Goal: Task Accomplishment & Management: Manage account settings

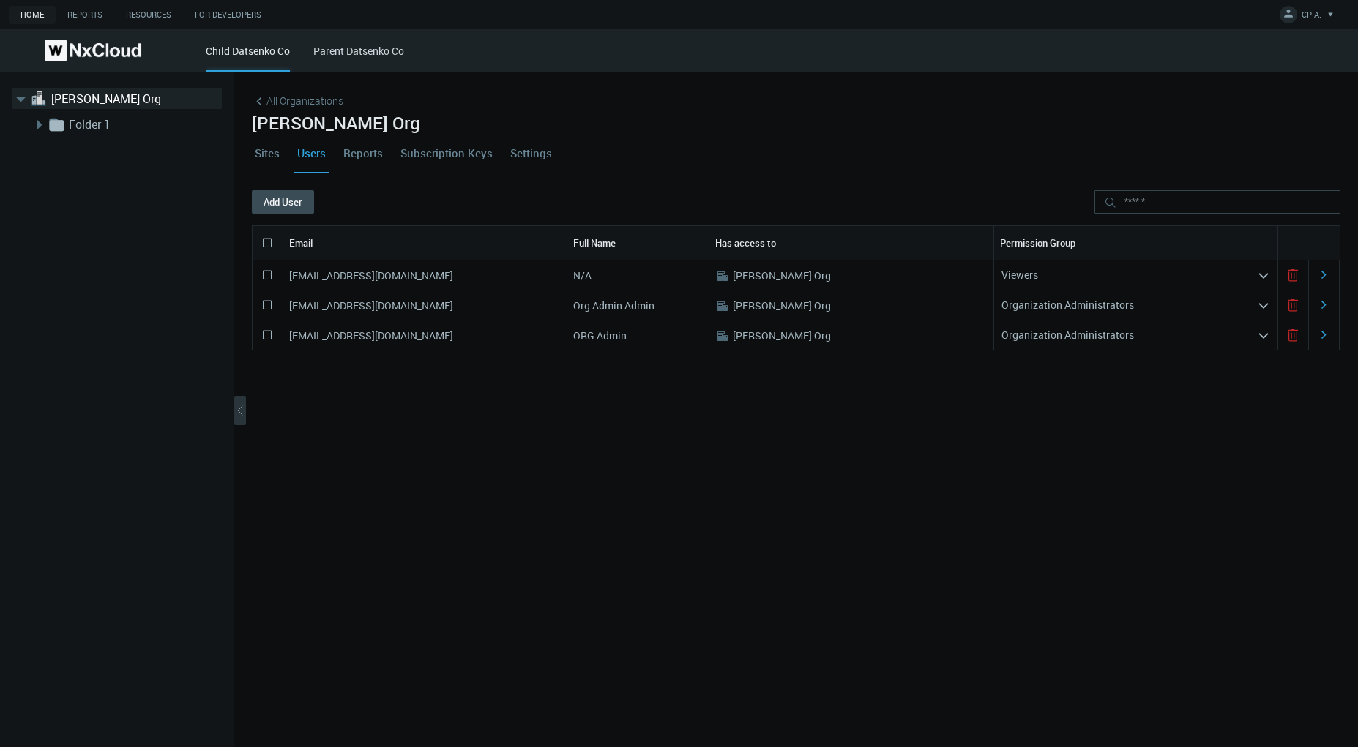
click at [521, 147] on link "Settings" at bounding box center [531, 153] width 48 height 40
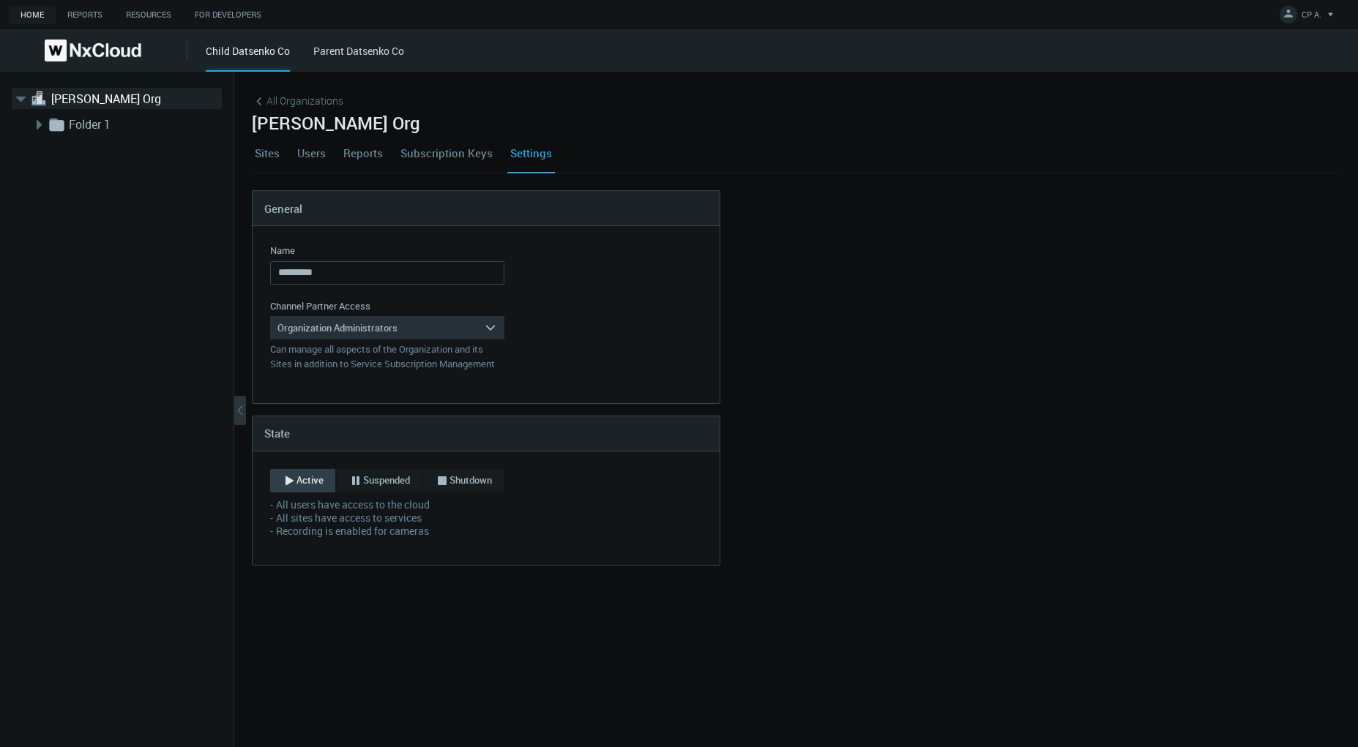
click at [305, 149] on link "Users" at bounding box center [311, 153] width 34 height 40
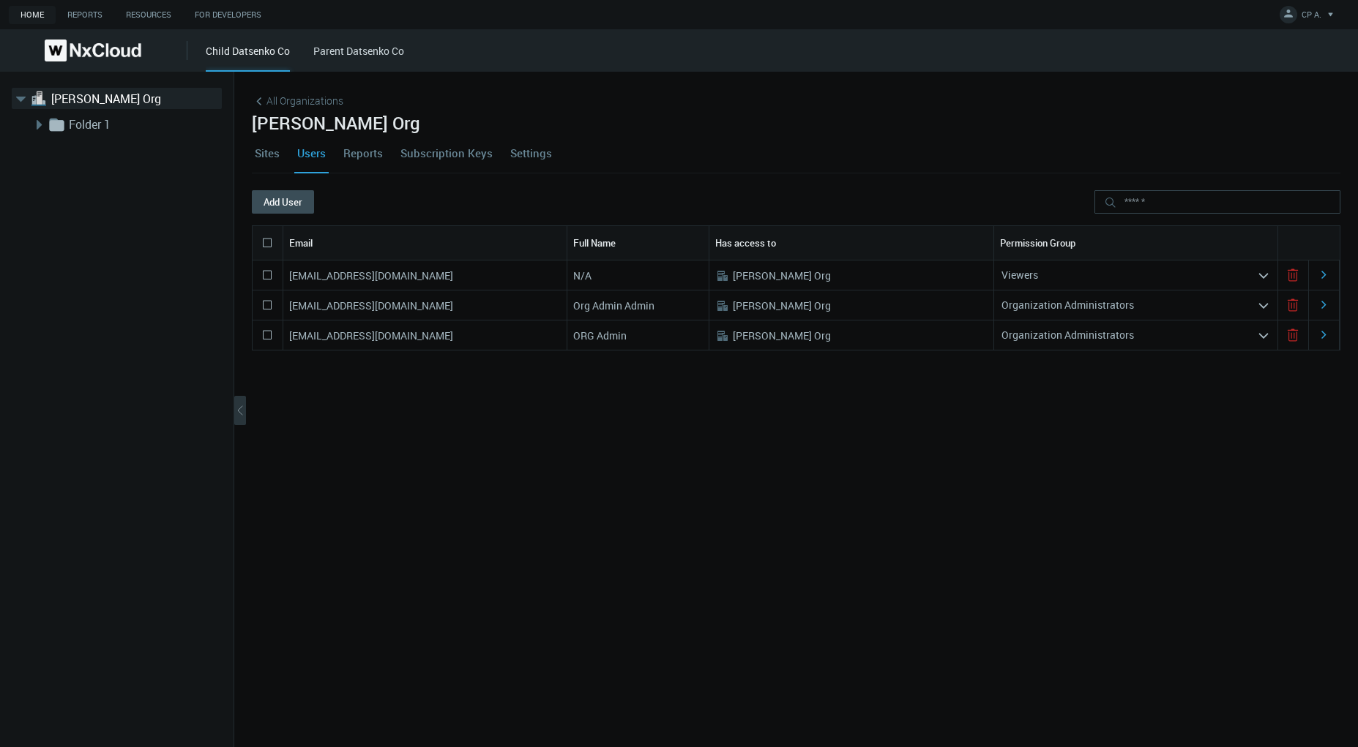
click at [532, 149] on link "Settings" at bounding box center [531, 153] width 48 height 40
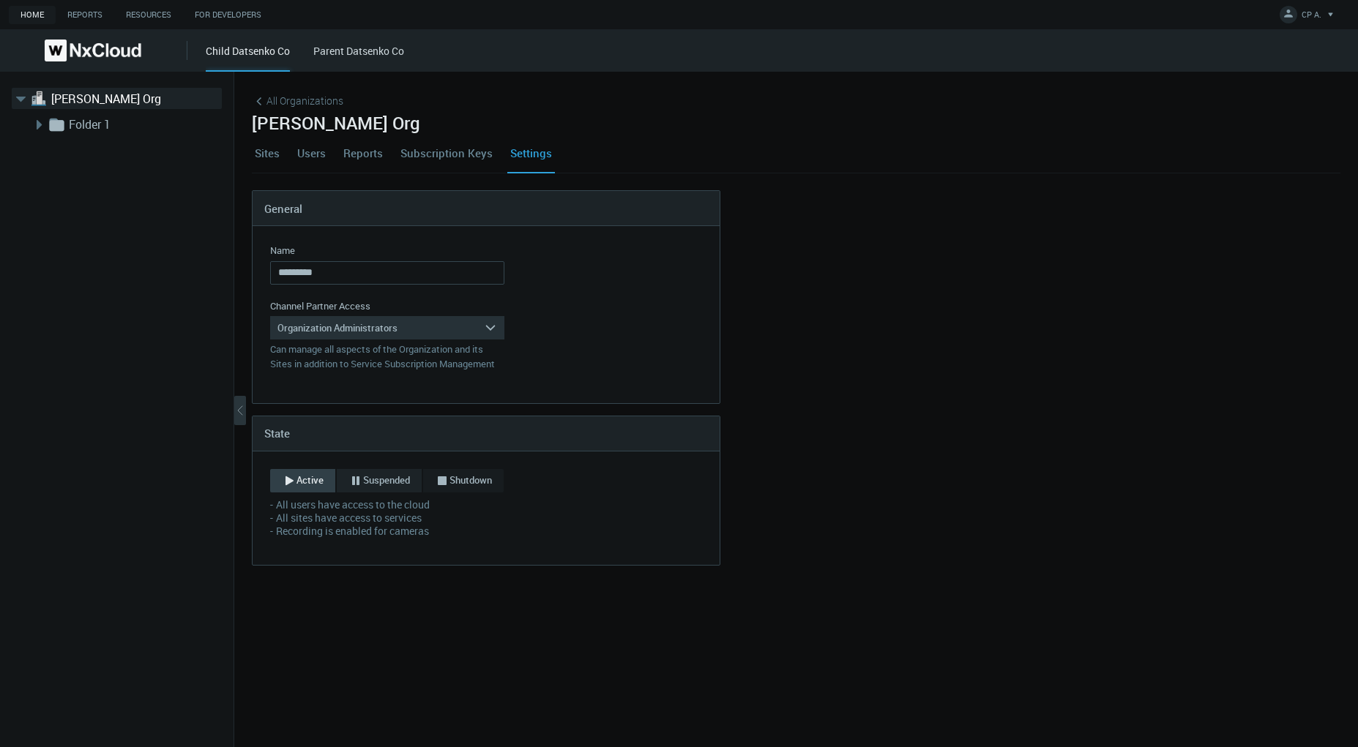
click at [380, 477] on span "Suspended" at bounding box center [386, 481] width 47 height 15
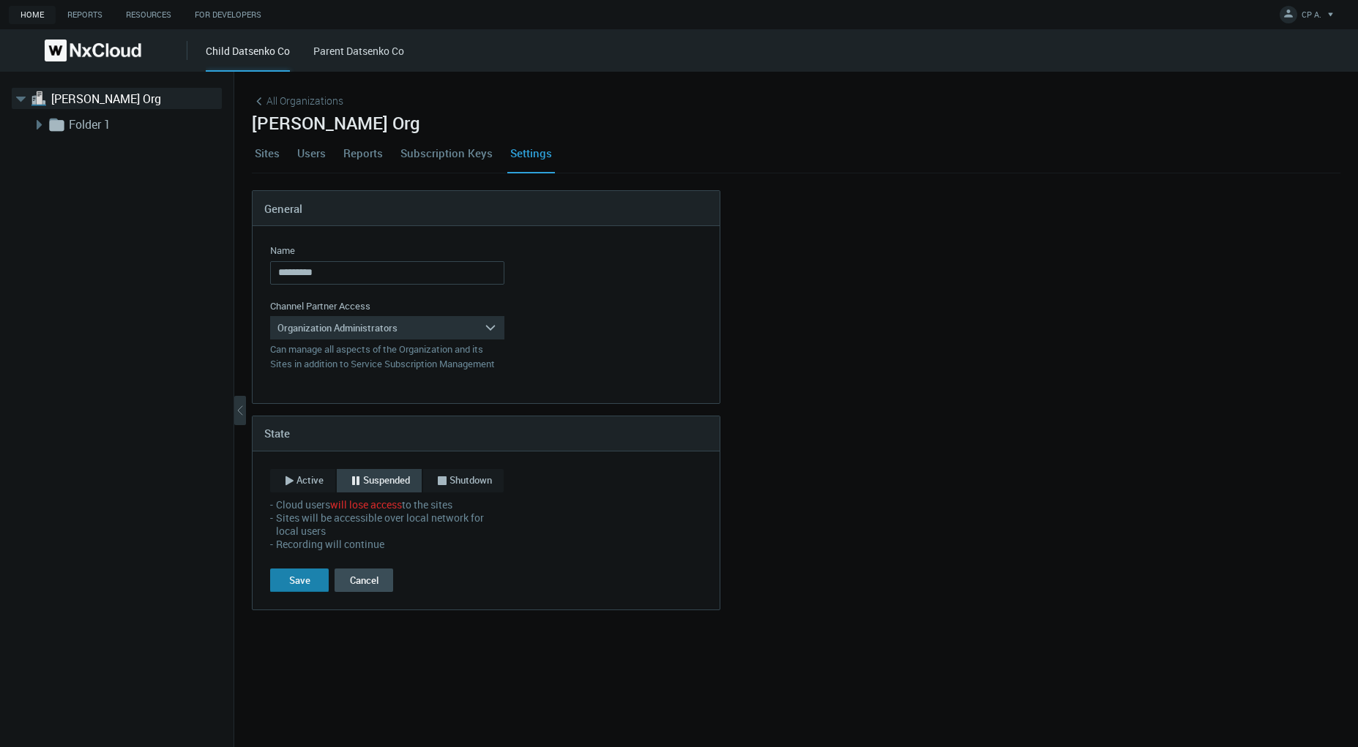
click at [307, 572] on button "Save" at bounding box center [299, 580] width 59 height 23
click at [304, 158] on link "Users" at bounding box center [311, 153] width 34 height 40
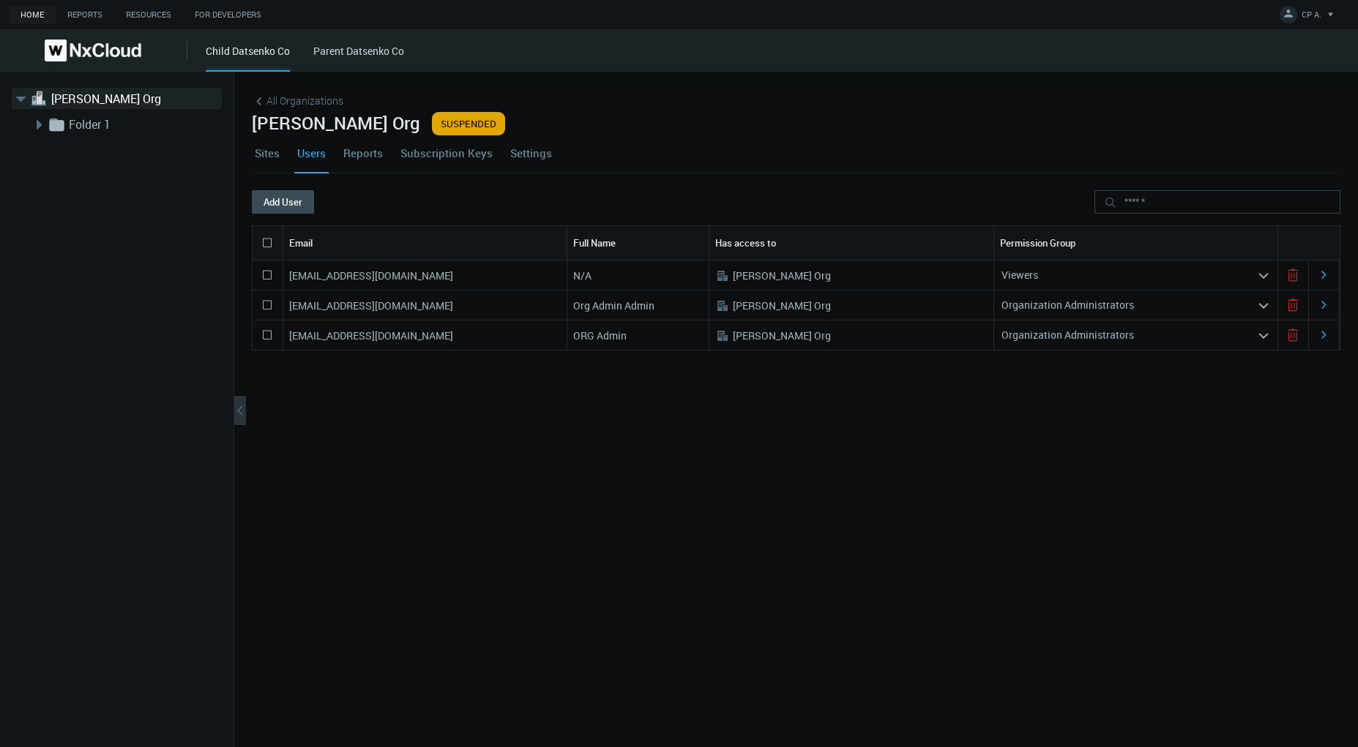
click at [409, 275] on nx-search-highlight "[EMAIL_ADDRESS][DOMAIN_NAME]" at bounding box center [371, 276] width 164 height 14
copy nx-search-highlight "[EMAIL_ADDRESS][DOMAIN_NAME]"
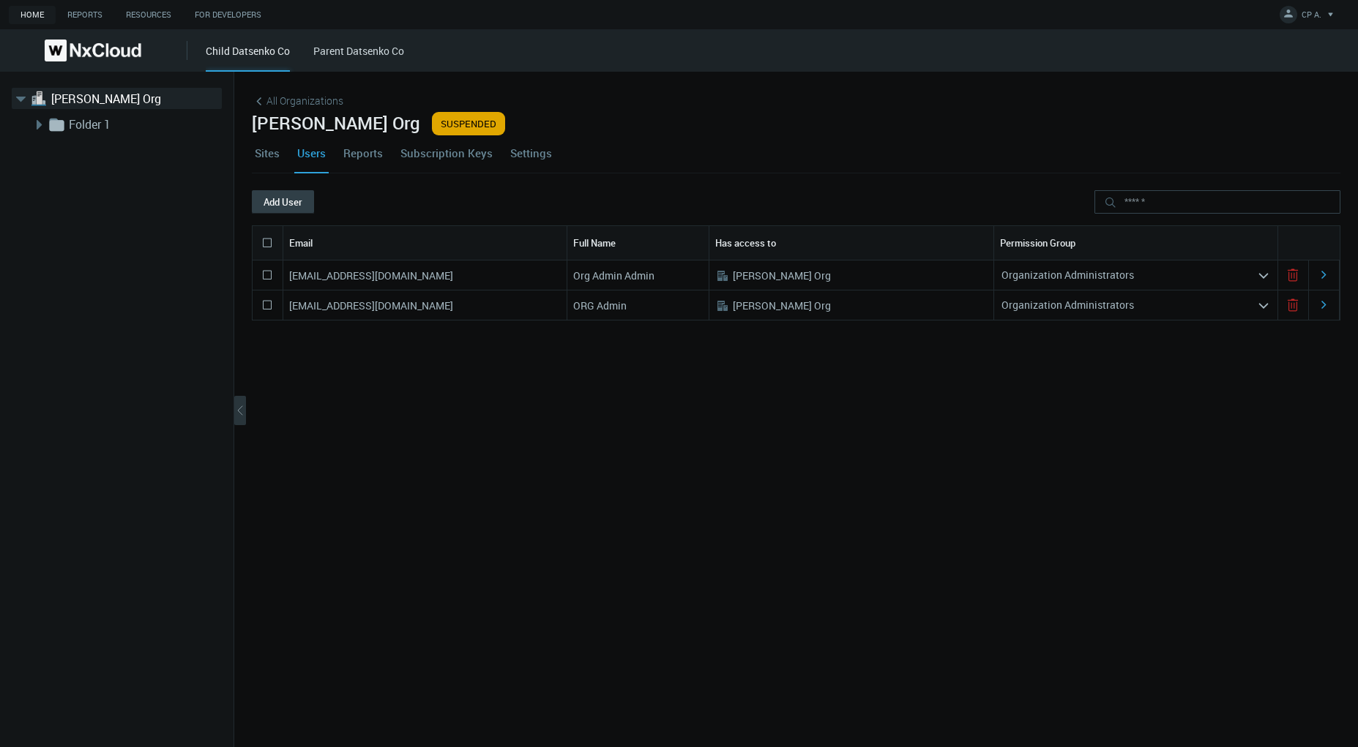
click at [273, 199] on button "Add User" at bounding box center [283, 201] width 62 height 23
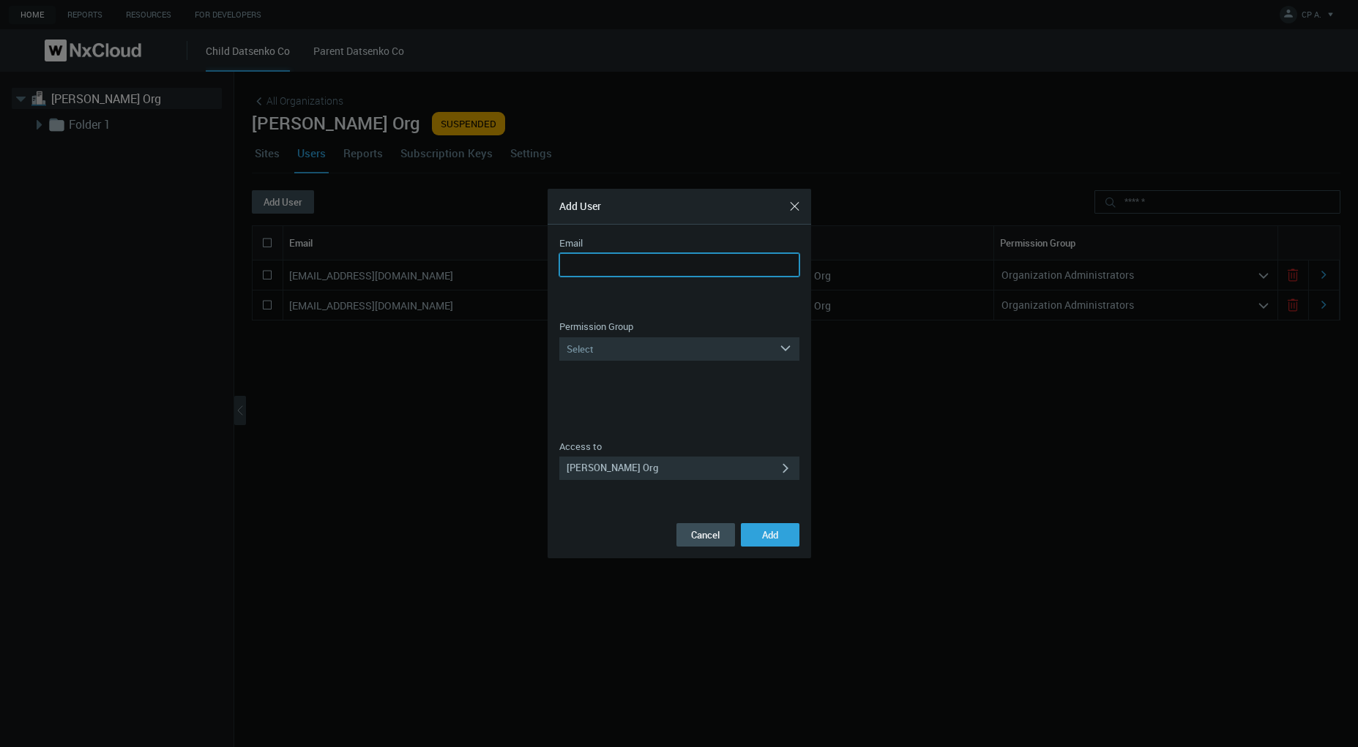
click at [603, 271] on input "Email" at bounding box center [679, 264] width 240 height 23
paste input "**********"
type input "**********"
click at [706, 342] on div "Select" at bounding box center [669, 348] width 220 height 23
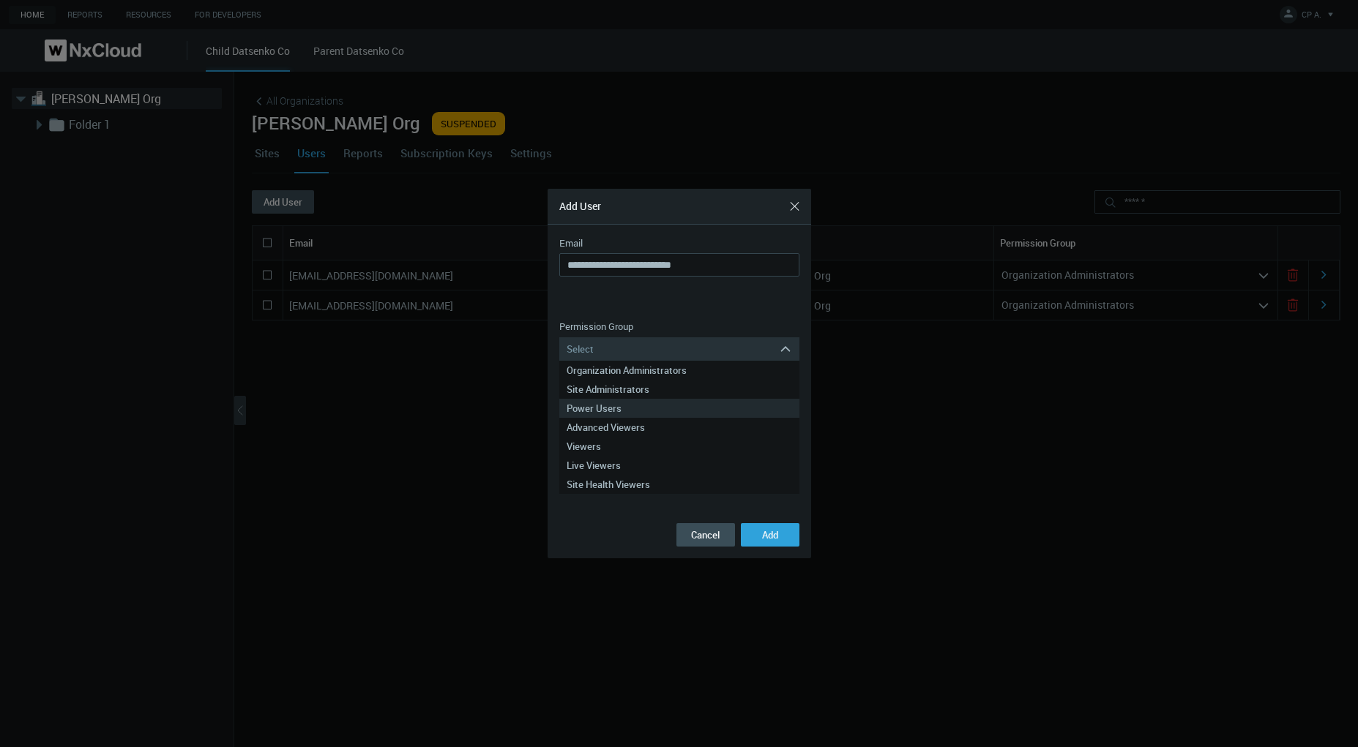
click at [666, 411] on div "Power Users" at bounding box center [679, 408] width 225 height 19
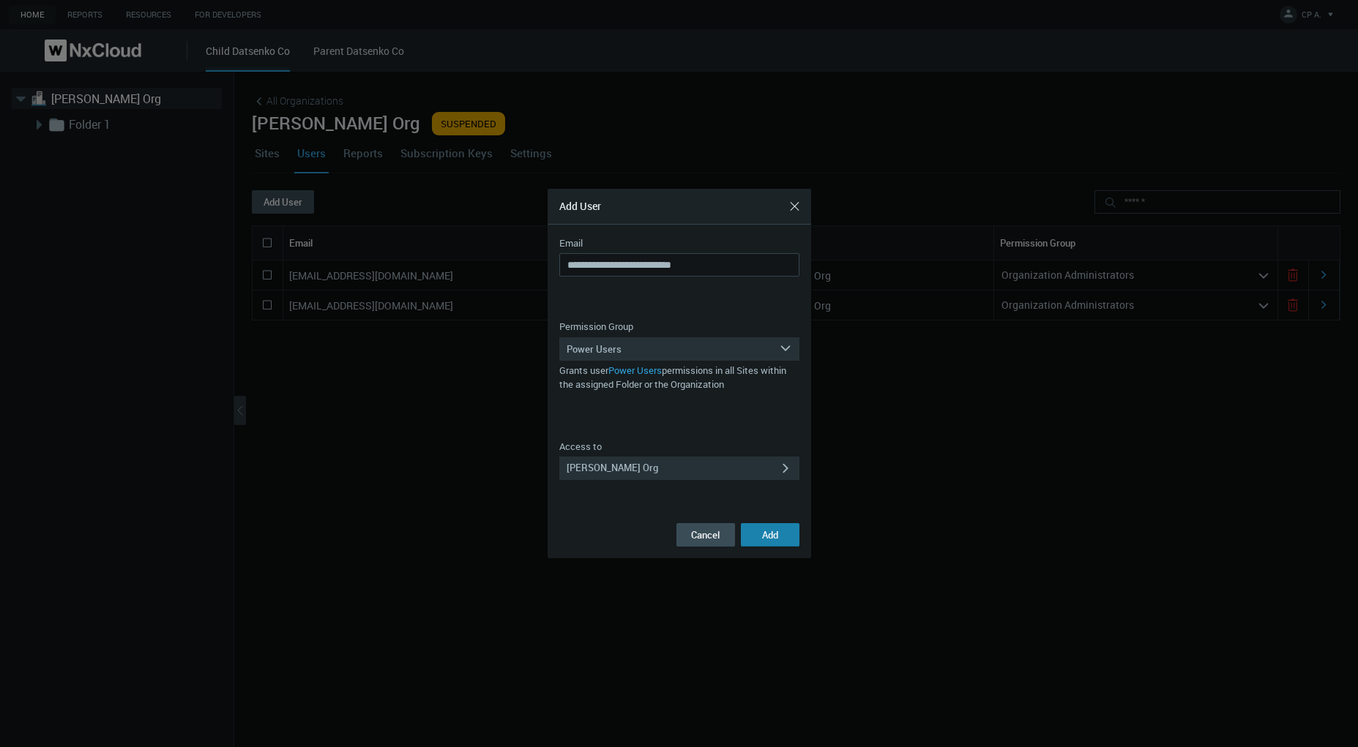
click at [773, 539] on span "Add" at bounding box center [770, 535] width 16 height 13
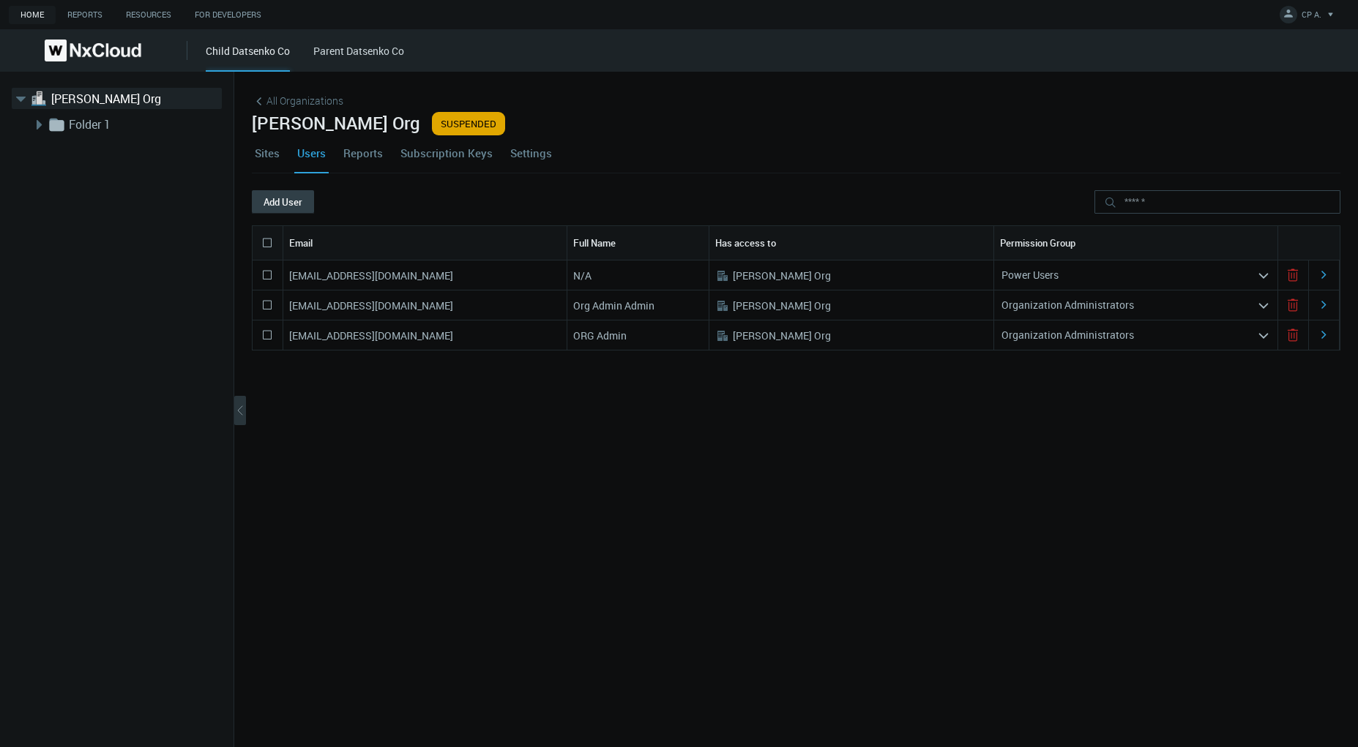
click at [288, 201] on button "Add User" at bounding box center [283, 201] width 62 height 23
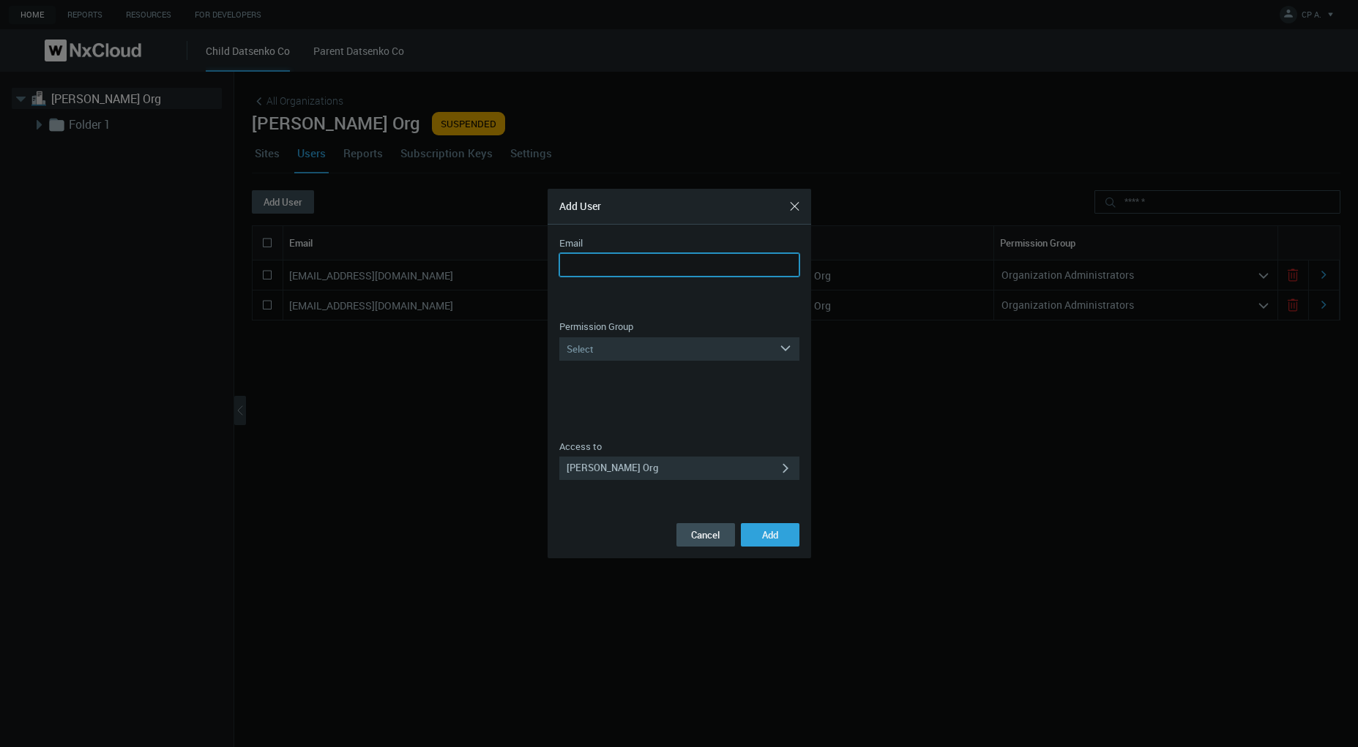
click at [595, 260] on input "Email" at bounding box center [679, 264] width 240 height 23
paste input "**********"
type input "**********"
click at [632, 351] on div "Select" at bounding box center [669, 348] width 220 height 23
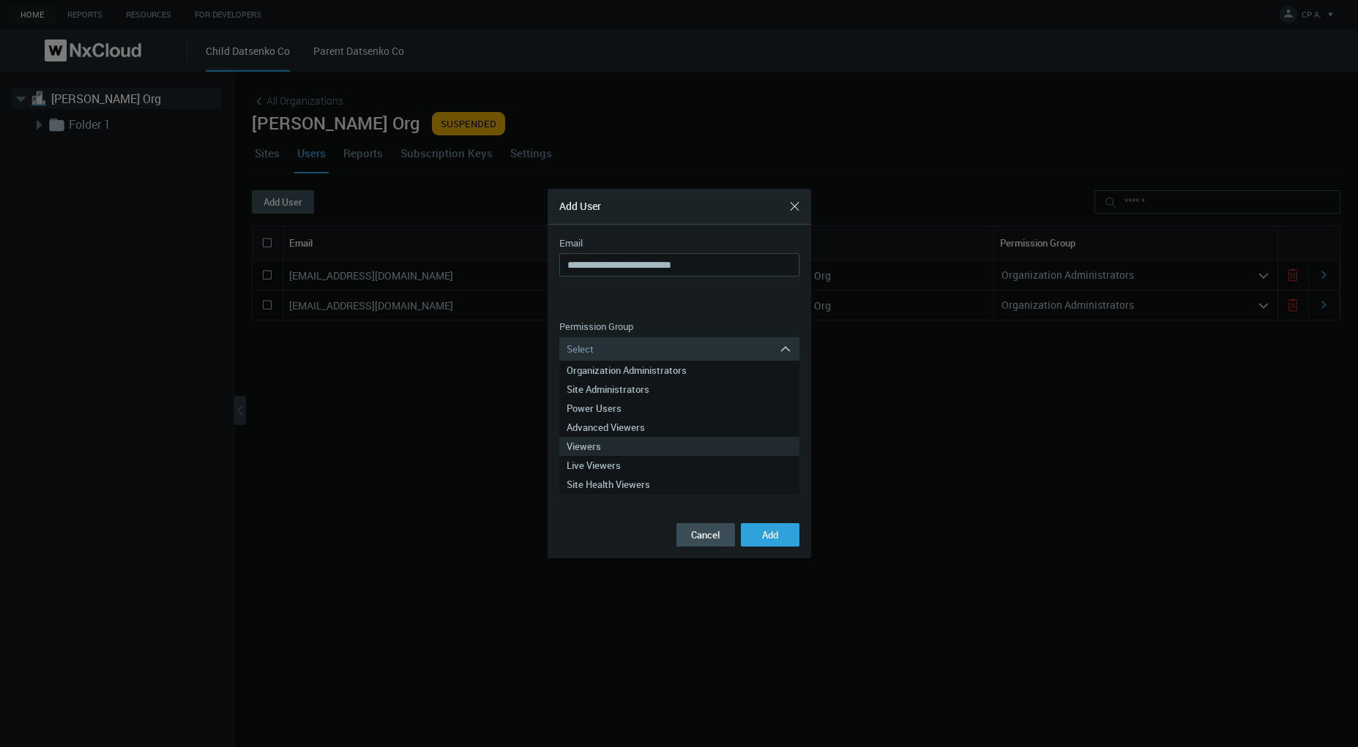
click at [589, 447] on div "Viewers" at bounding box center [679, 446] width 225 height 19
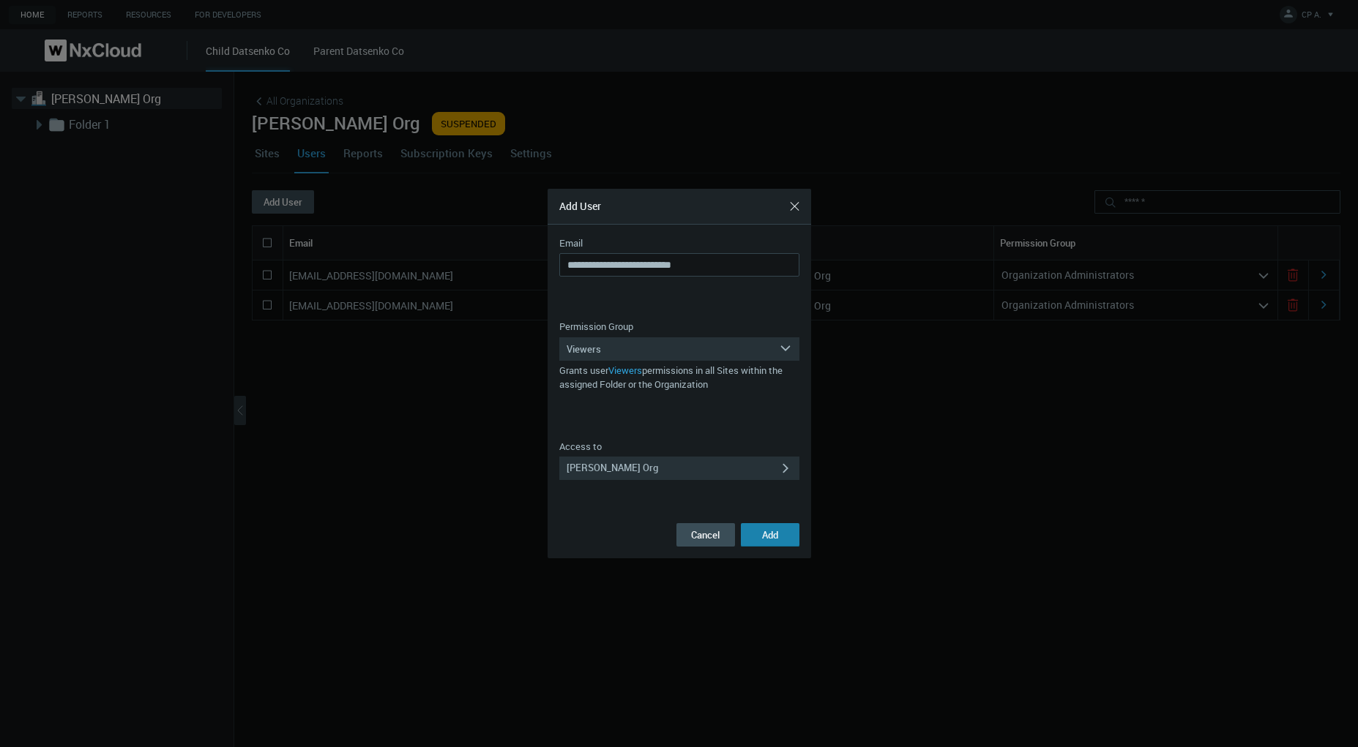
click at [772, 540] on span "Add" at bounding box center [770, 535] width 16 height 13
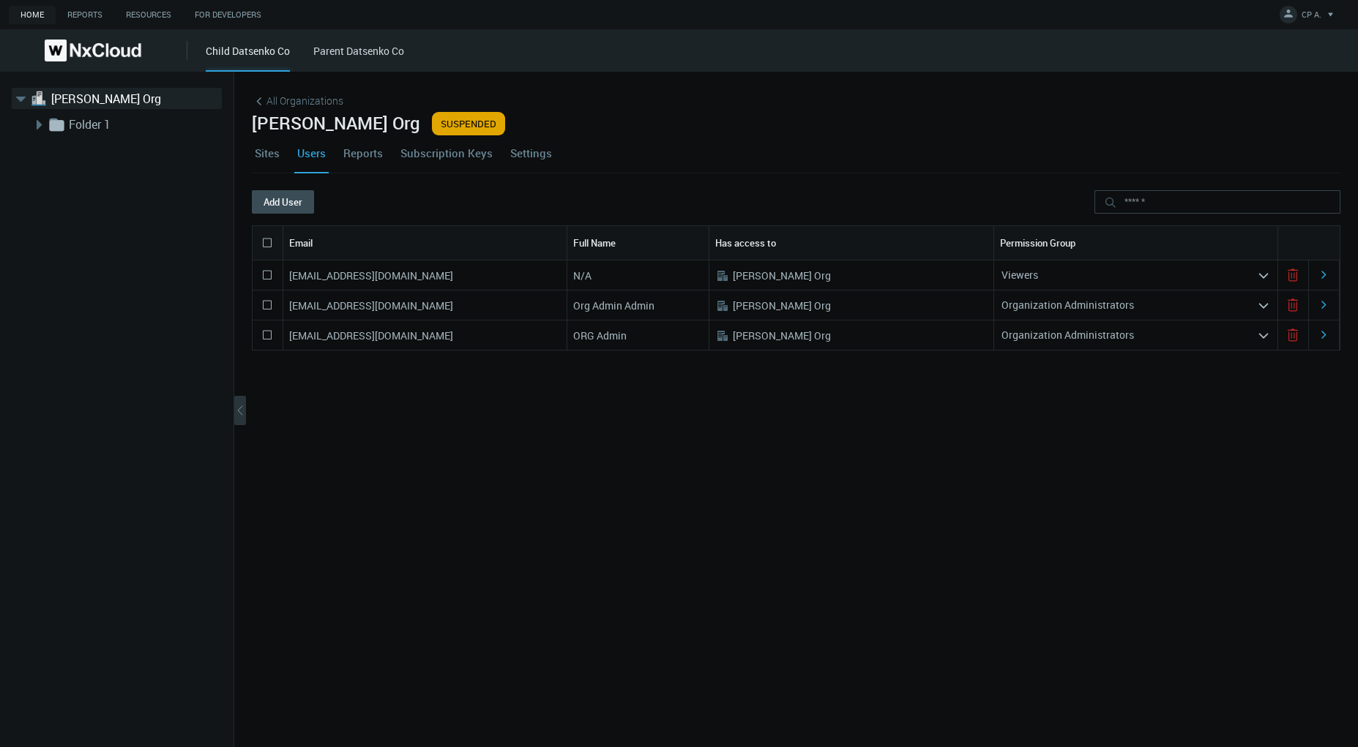
click at [534, 159] on link "Settings" at bounding box center [531, 153] width 48 height 40
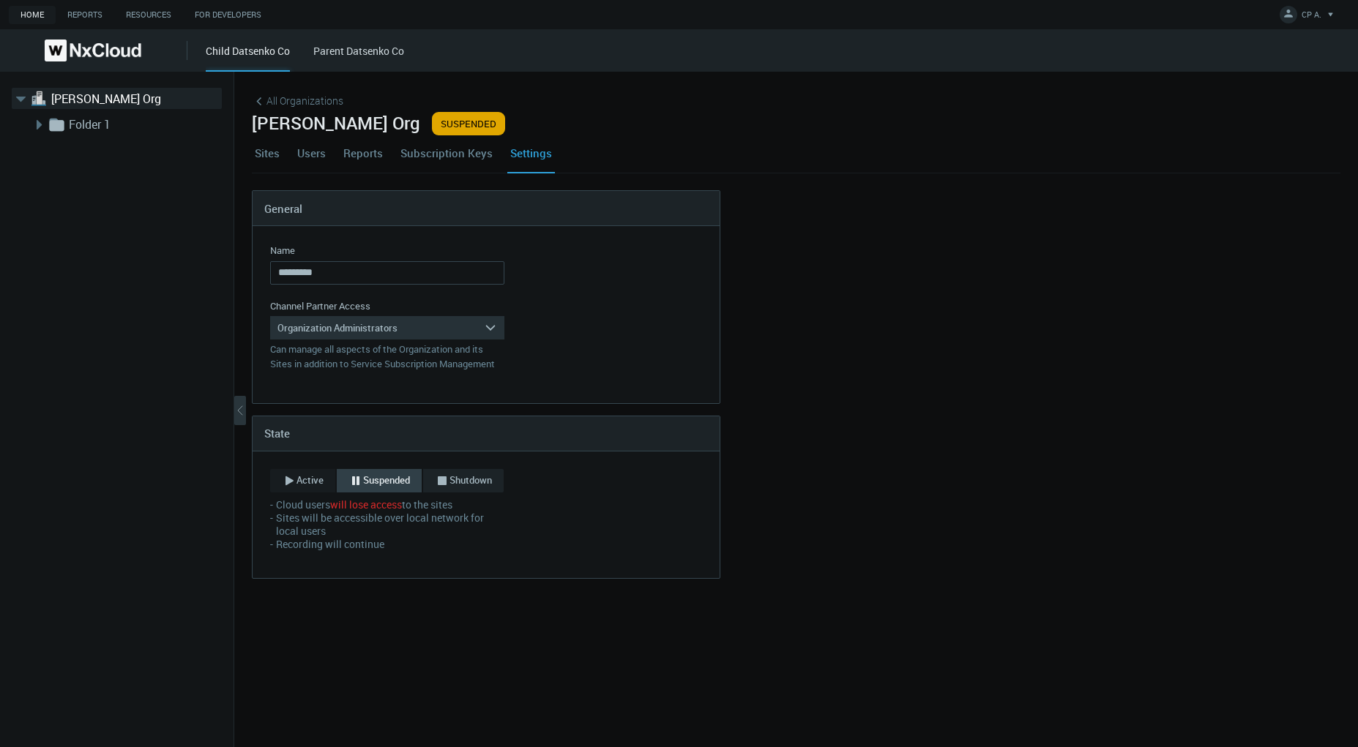
click at [455, 481] on span "Shutdown" at bounding box center [471, 481] width 42 height 15
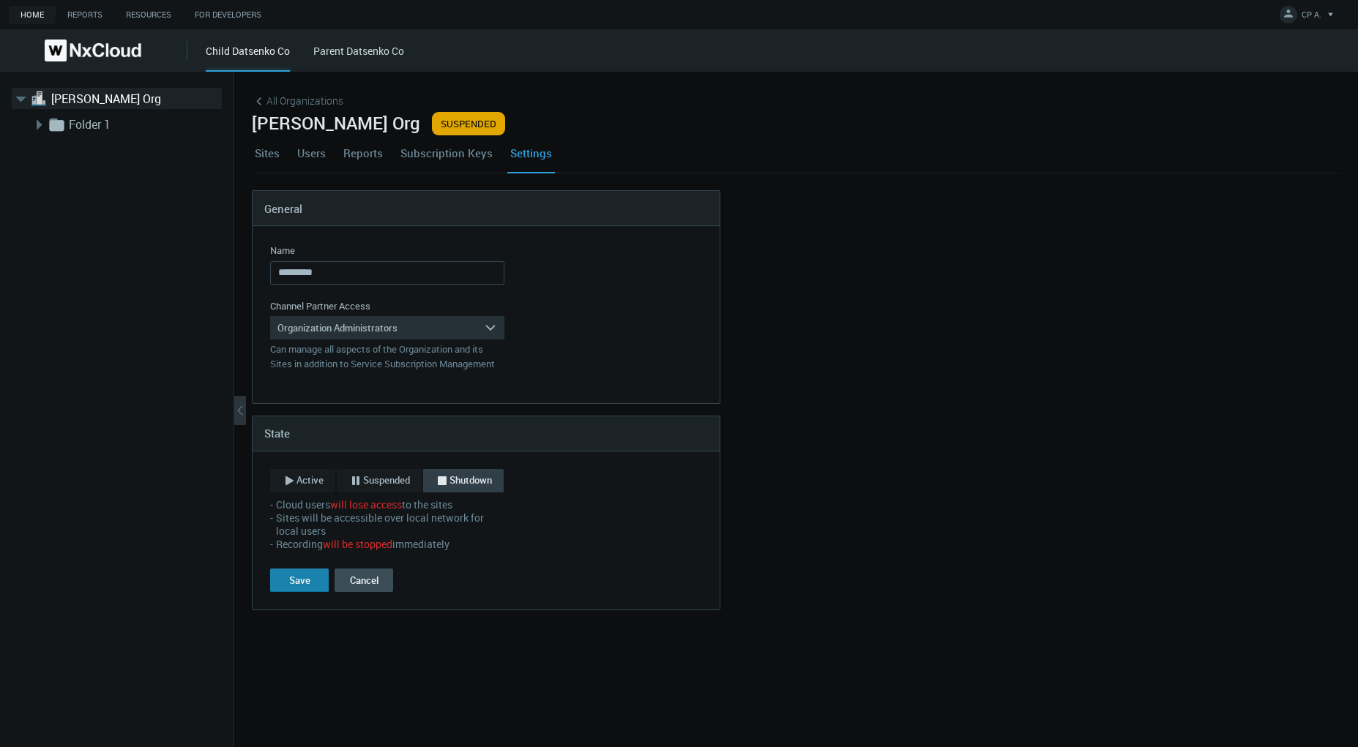
click at [296, 587] on button "Save" at bounding box center [299, 580] width 59 height 23
click at [523, 744] on div "All Organizations Iryna Org SHUTDOWN Sites Users Reports Subscription Keys Sett…" at bounding box center [796, 410] width 1124 height 676
